Goal: Task Accomplishment & Management: Manage account settings

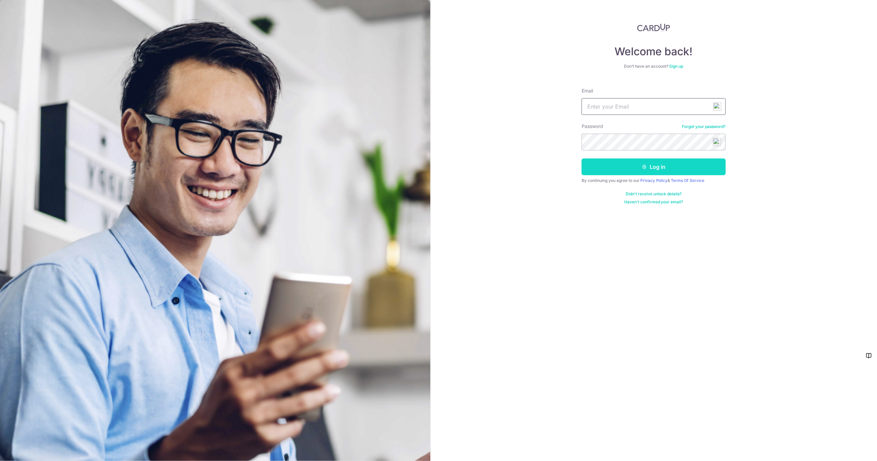
type input "[EMAIL_ADDRESS][DOMAIN_NAME]"
click at [656, 165] on button "Log in" at bounding box center [654, 167] width 144 height 17
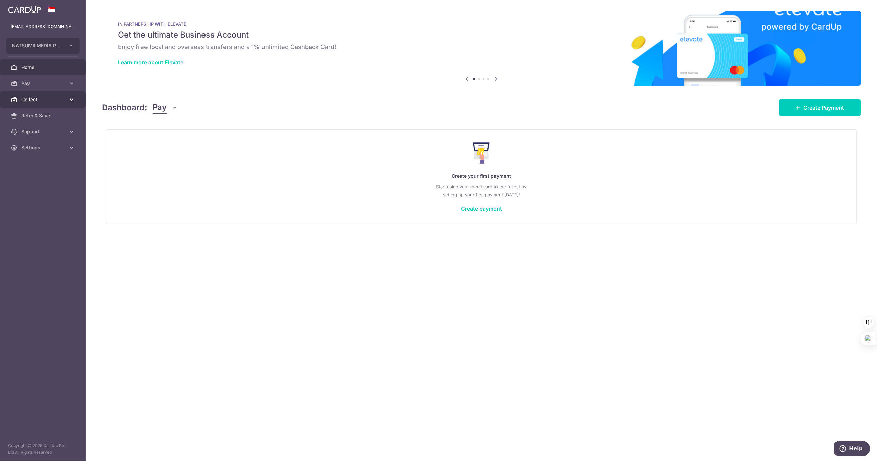
click at [70, 104] on link "Collect" at bounding box center [43, 100] width 86 height 16
click at [49, 118] on span "Dashboard" at bounding box center [43, 115] width 44 height 7
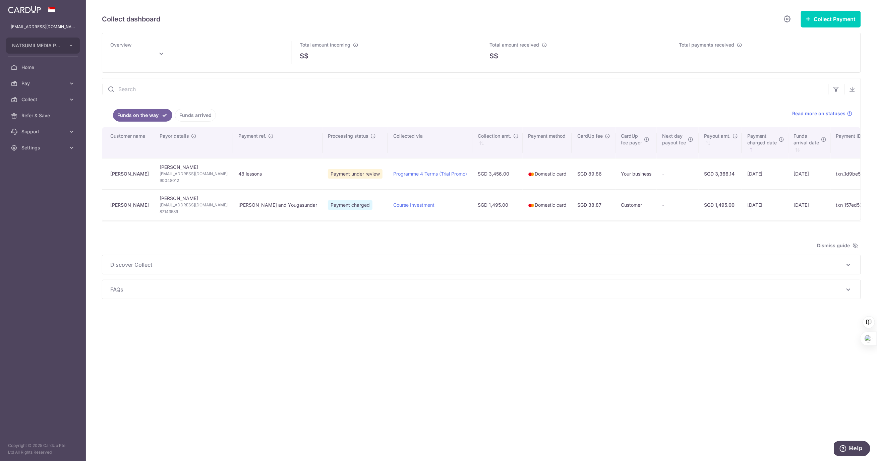
type input "October 2025"
